Goal: Information Seeking & Learning: Learn about a topic

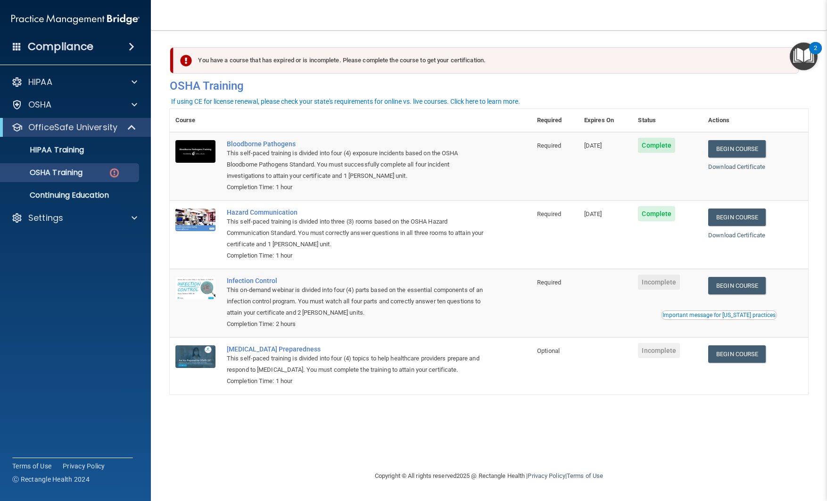
click at [37, 49] on h4 "Compliance" at bounding box center [61, 46] width 66 height 13
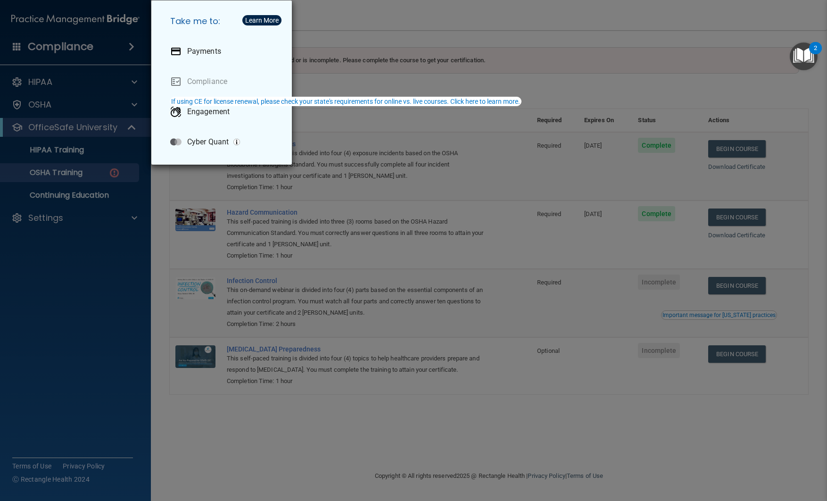
click at [319, 17] on div "Take me to: Payments Compliance Engagement Cyber Quant" at bounding box center [413, 250] width 827 height 501
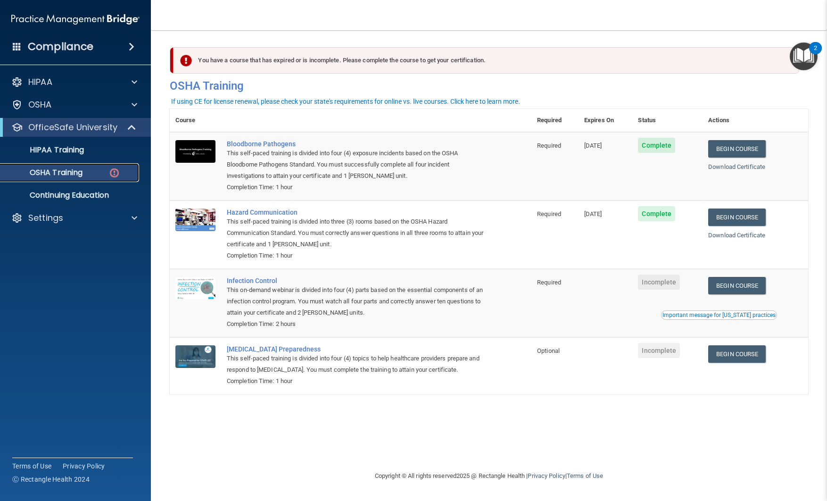
click at [66, 173] on p "OSHA Training" at bounding box center [44, 172] width 76 height 9
click at [51, 149] on p "HIPAA Training" at bounding box center [45, 149] width 78 height 9
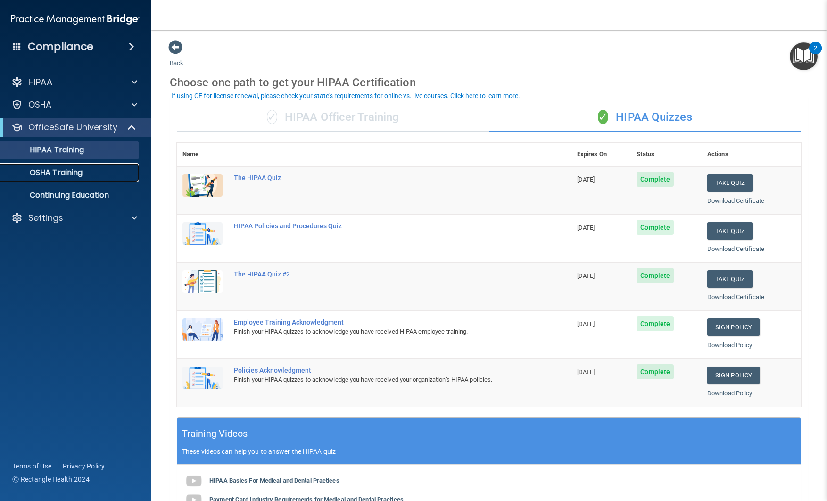
click at [64, 174] on p "OSHA Training" at bounding box center [44, 172] width 76 height 9
